Goal: Transaction & Acquisition: Obtain resource

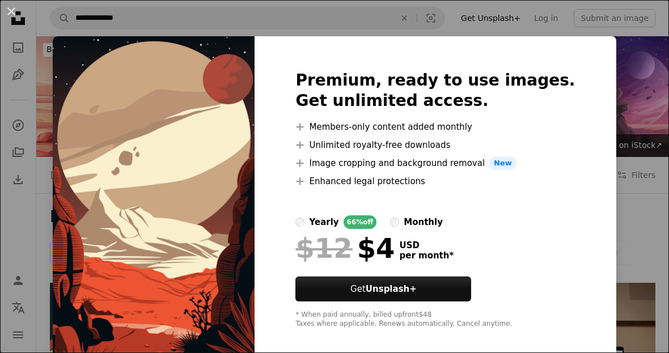
scroll to position [4442, 0]
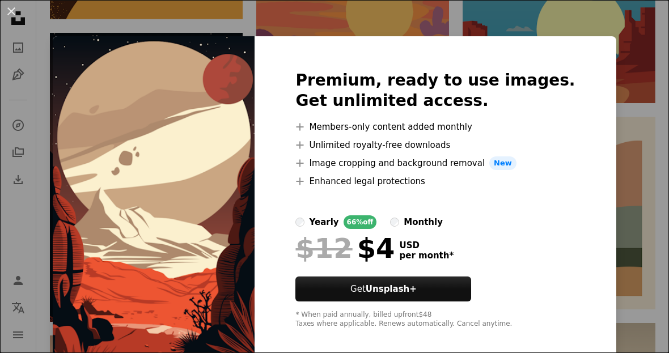
click at [54, 85] on div "An X shape Premium, ready to use images. Get unlimited access. A plus sign Memb…" at bounding box center [334, 176] width 669 height 353
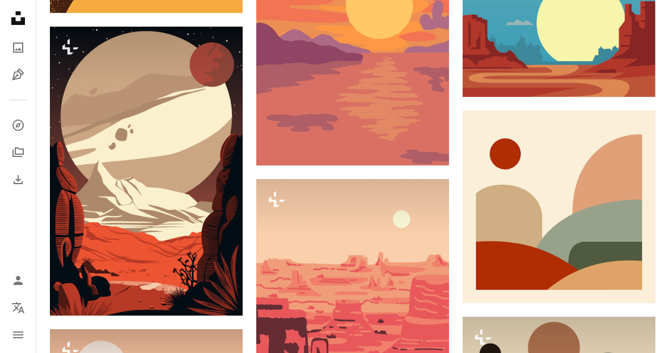
scroll to position [4448, 0]
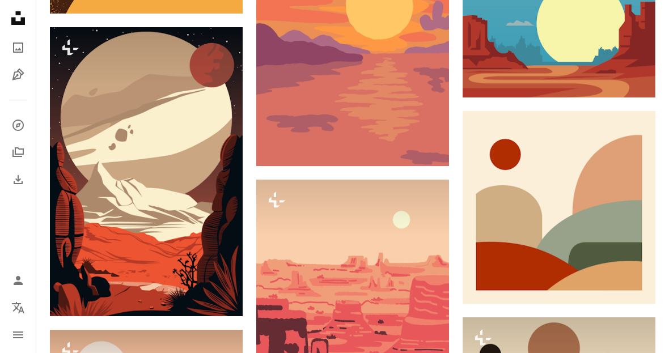
click at [74, 45] on icon "Plus sign for Unsplash+" at bounding box center [70, 48] width 18 height 18
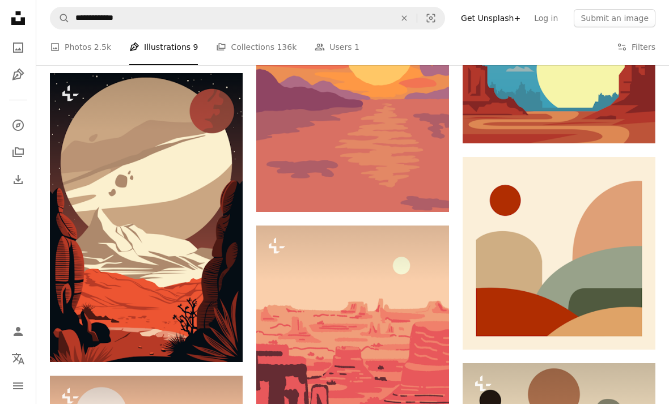
scroll to position [4397, 0]
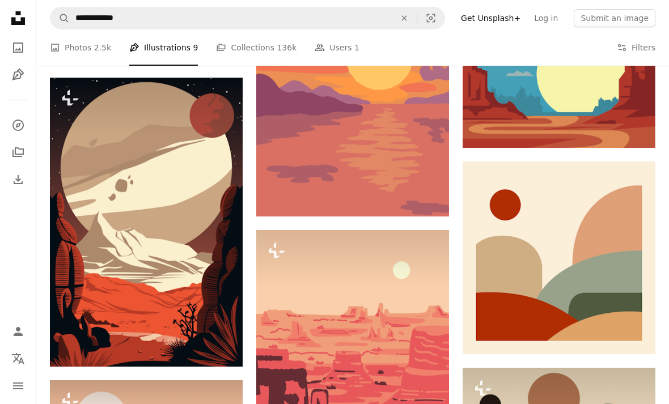
click at [557, 15] on link "Log in" at bounding box center [545, 18] width 37 height 18
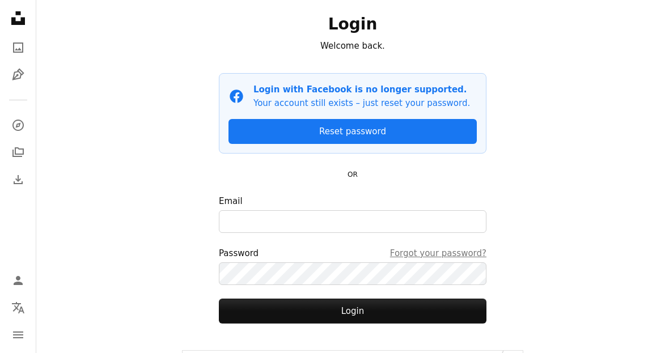
scroll to position [54, 0]
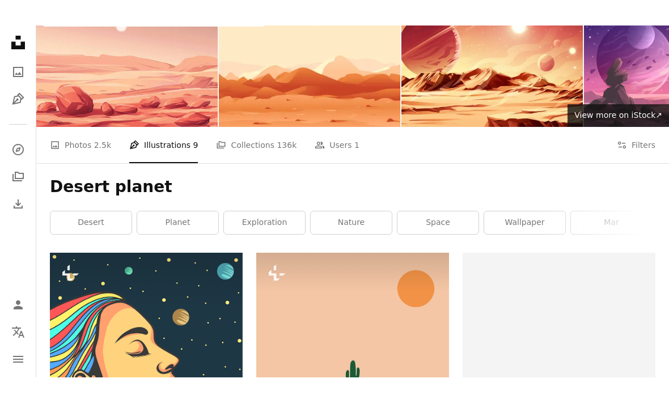
scroll to position [4397, 0]
